Goal: Communication & Community: Answer question/provide support

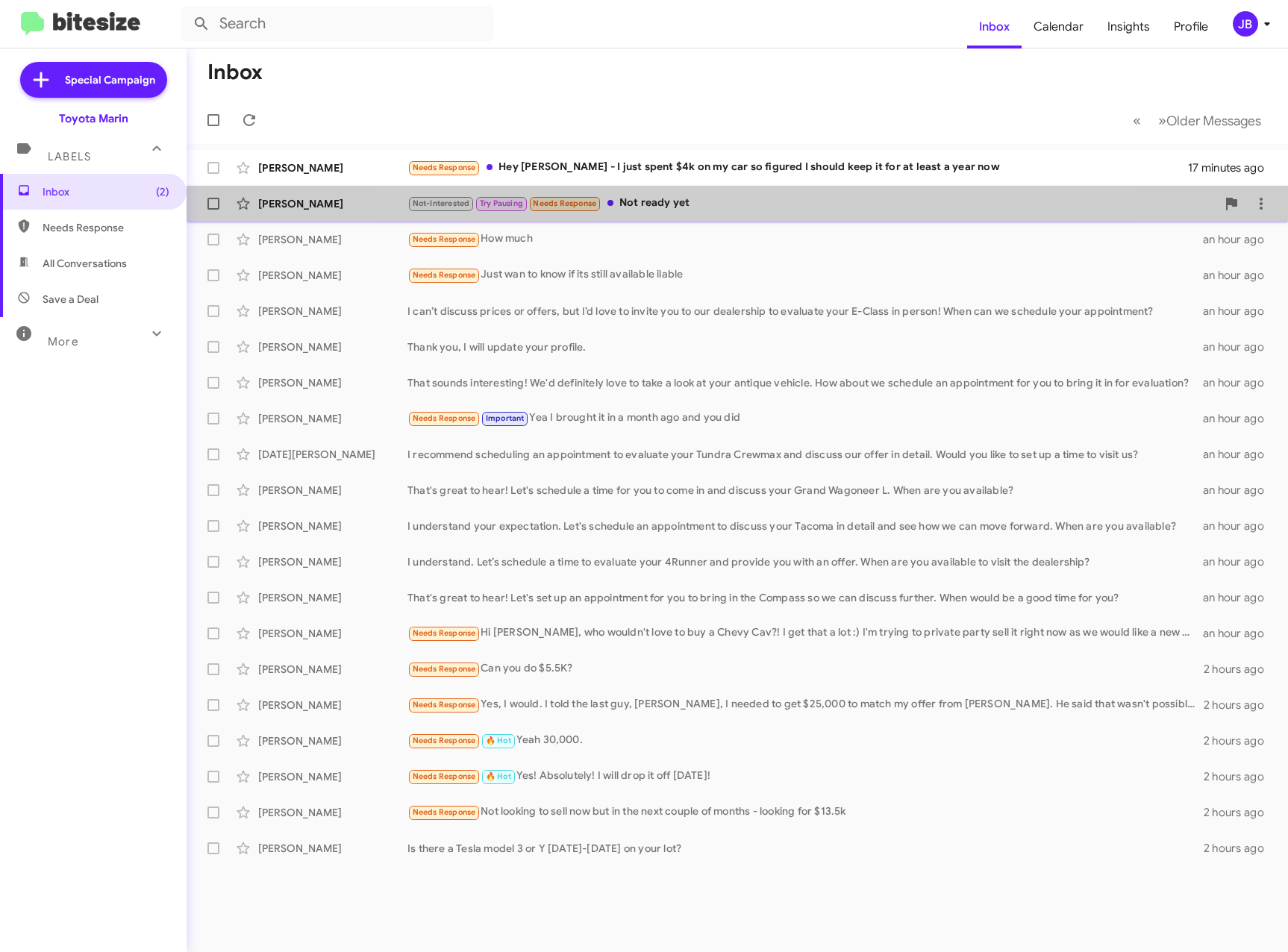
click at [740, 208] on div "Not-Interested Try Pausing Needs Response Not ready yet" at bounding box center [811, 203] width 809 height 17
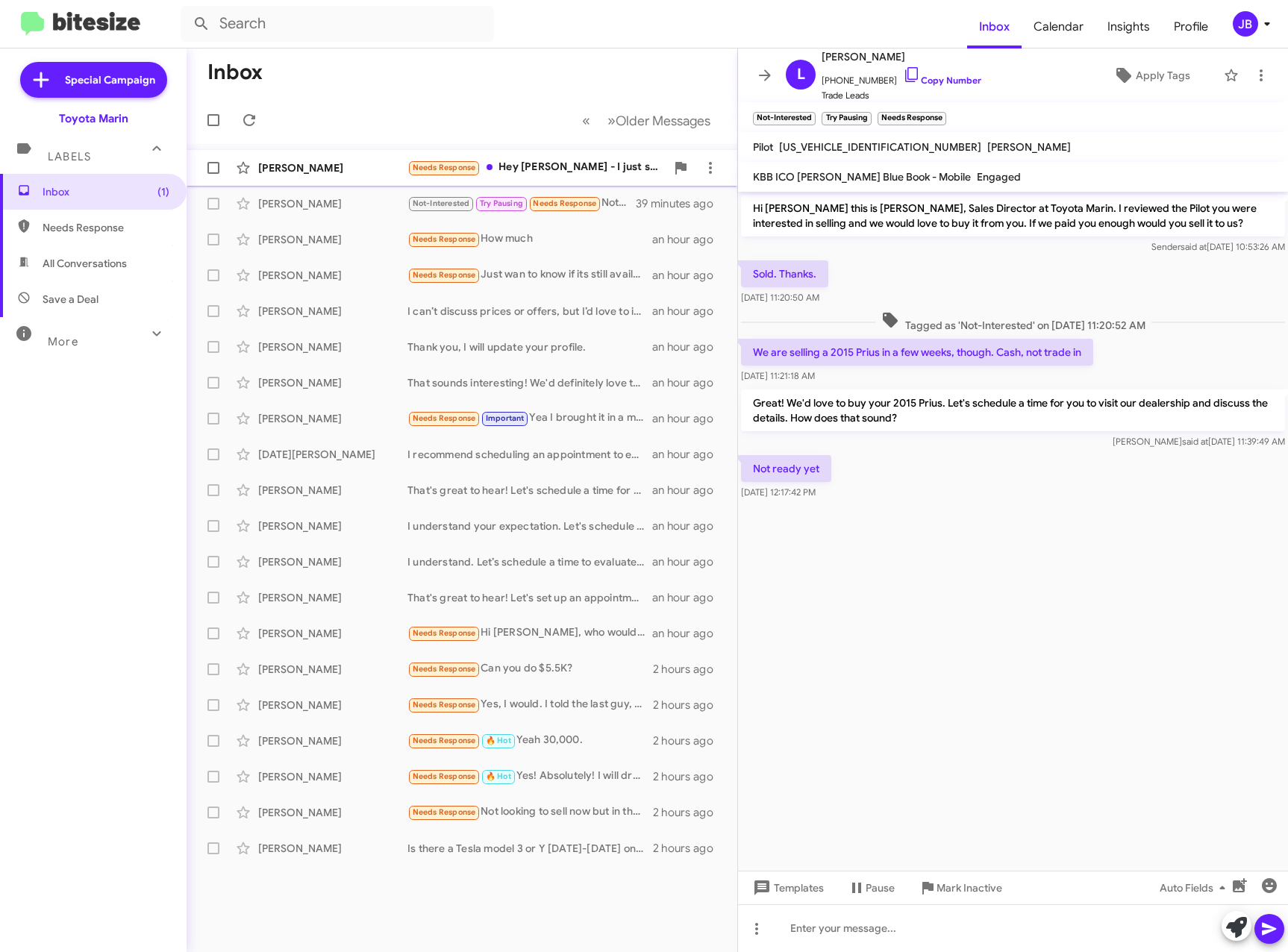
click at [306, 169] on div "[PERSON_NAME]" at bounding box center [333, 168] width 149 height 15
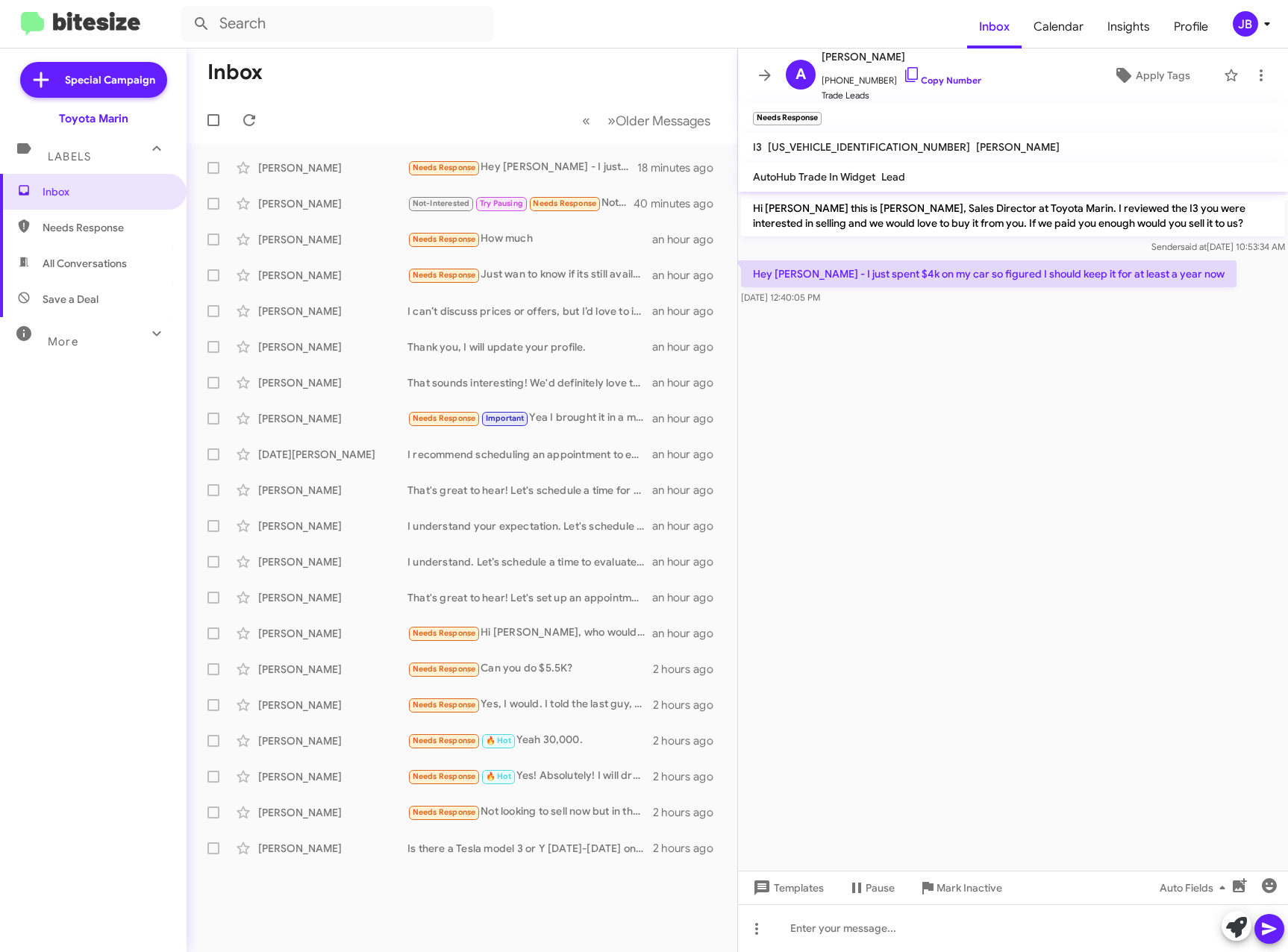
drag, startPoint x: 570, startPoint y: 31, endPoint x: 823, endPoint y: 14, distance: 253.6
click at [570, 31] on form at bounding box center [574, 24] width 787 height 36
click at [774, 76] on span at bounding box center [765, 75] width 30 height 18
